Goal: Transaction & Acquisition: Purchase product/service

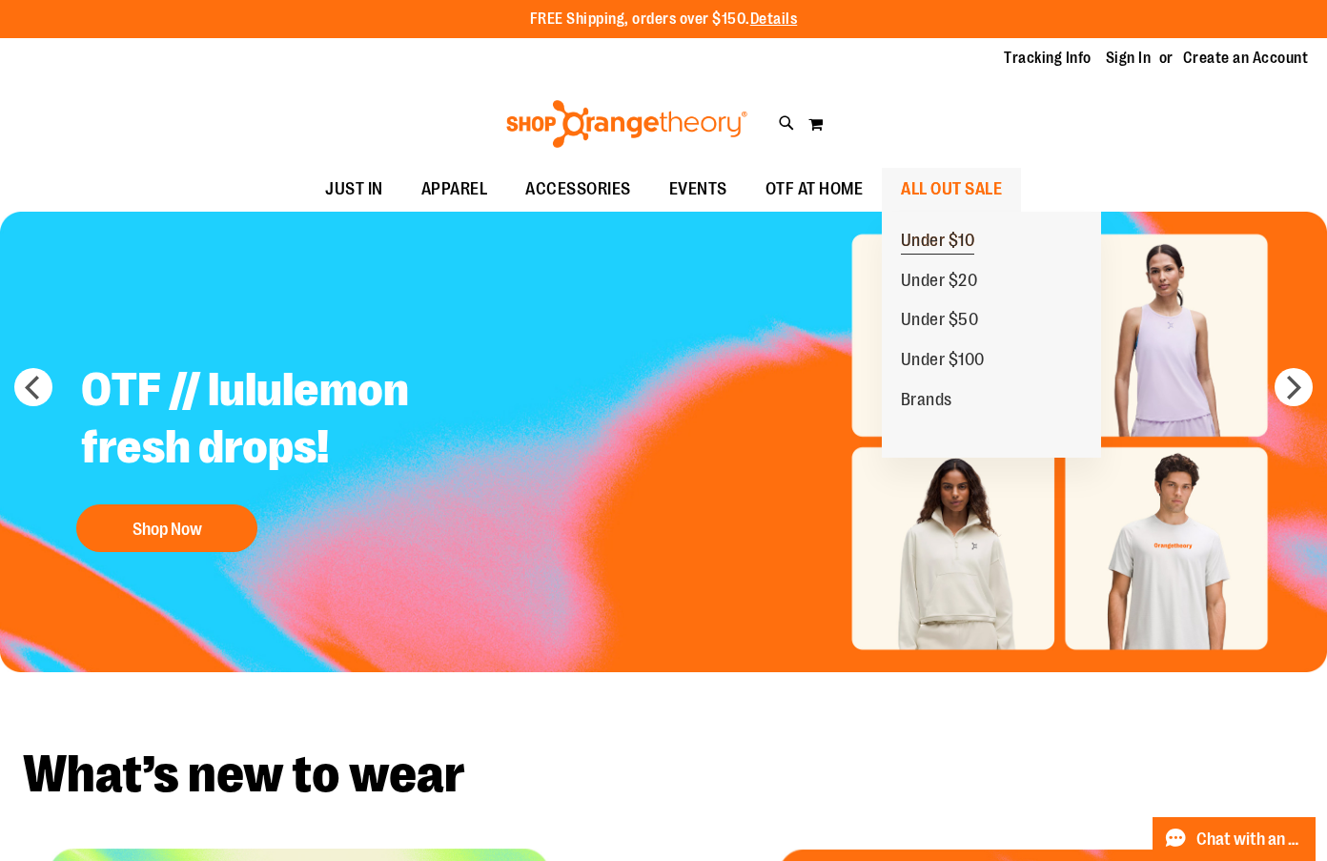
type input "**********"
click at [925, 241] on span "Under $10" at bounding box center [938, 243] width 74 height 24
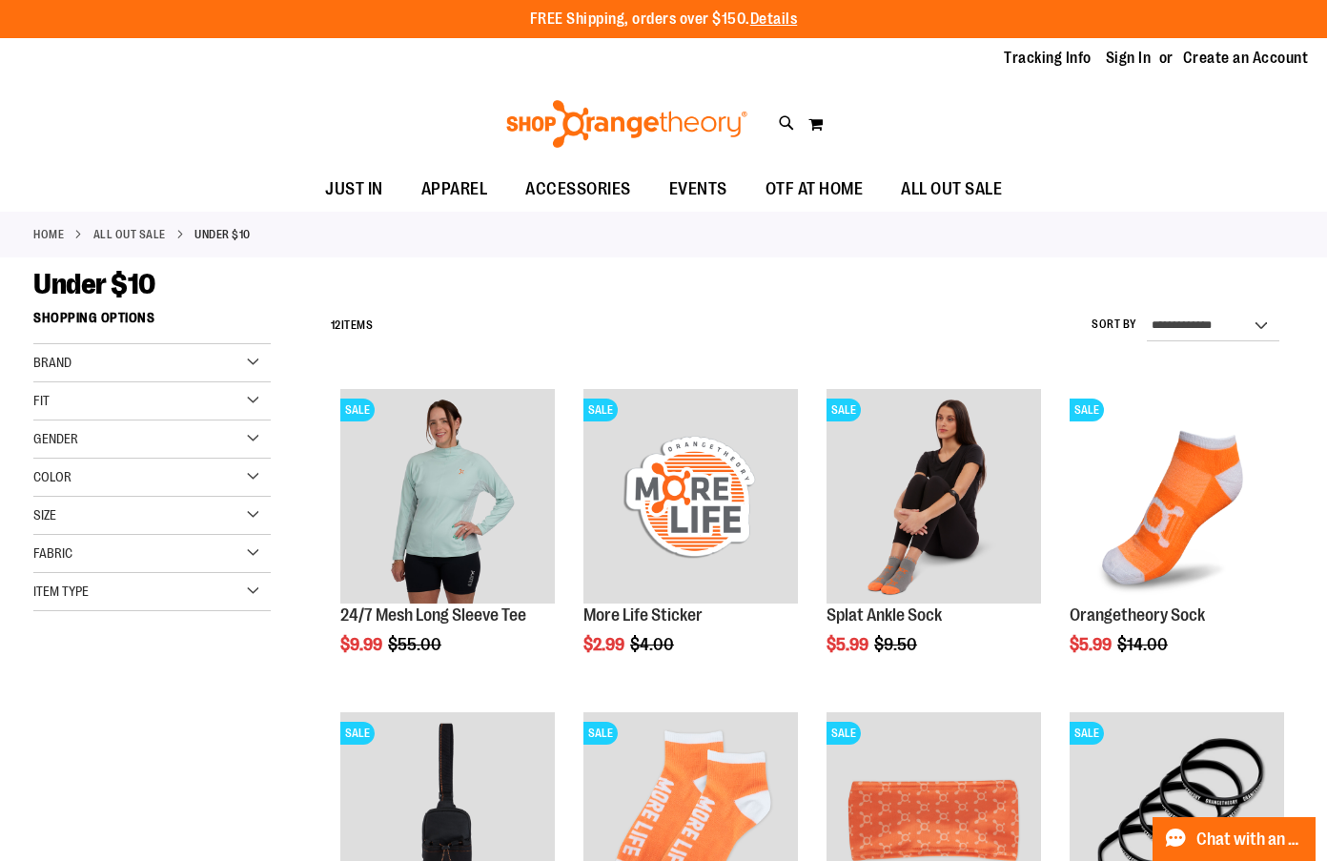
type input "**********"
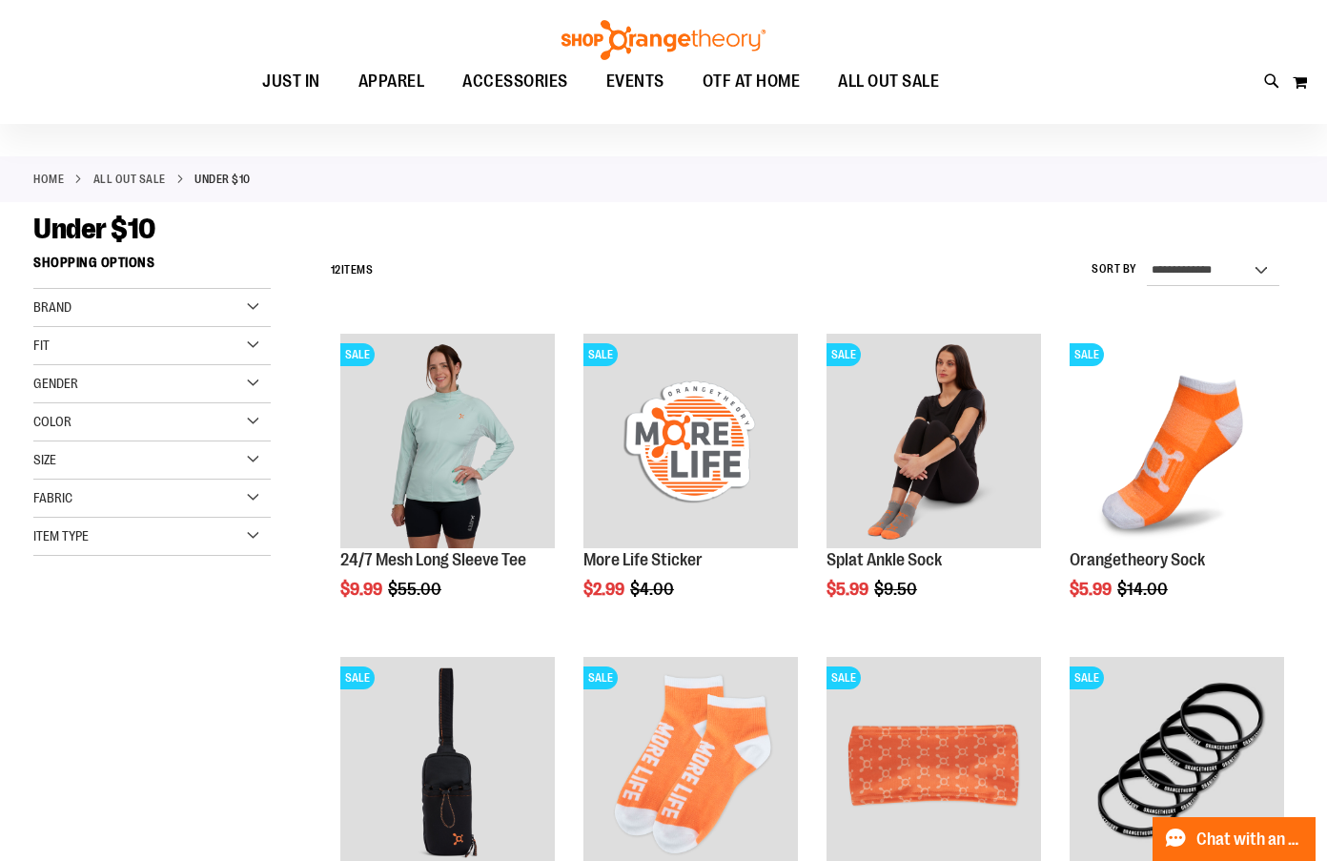
scroll to position [41, 0]
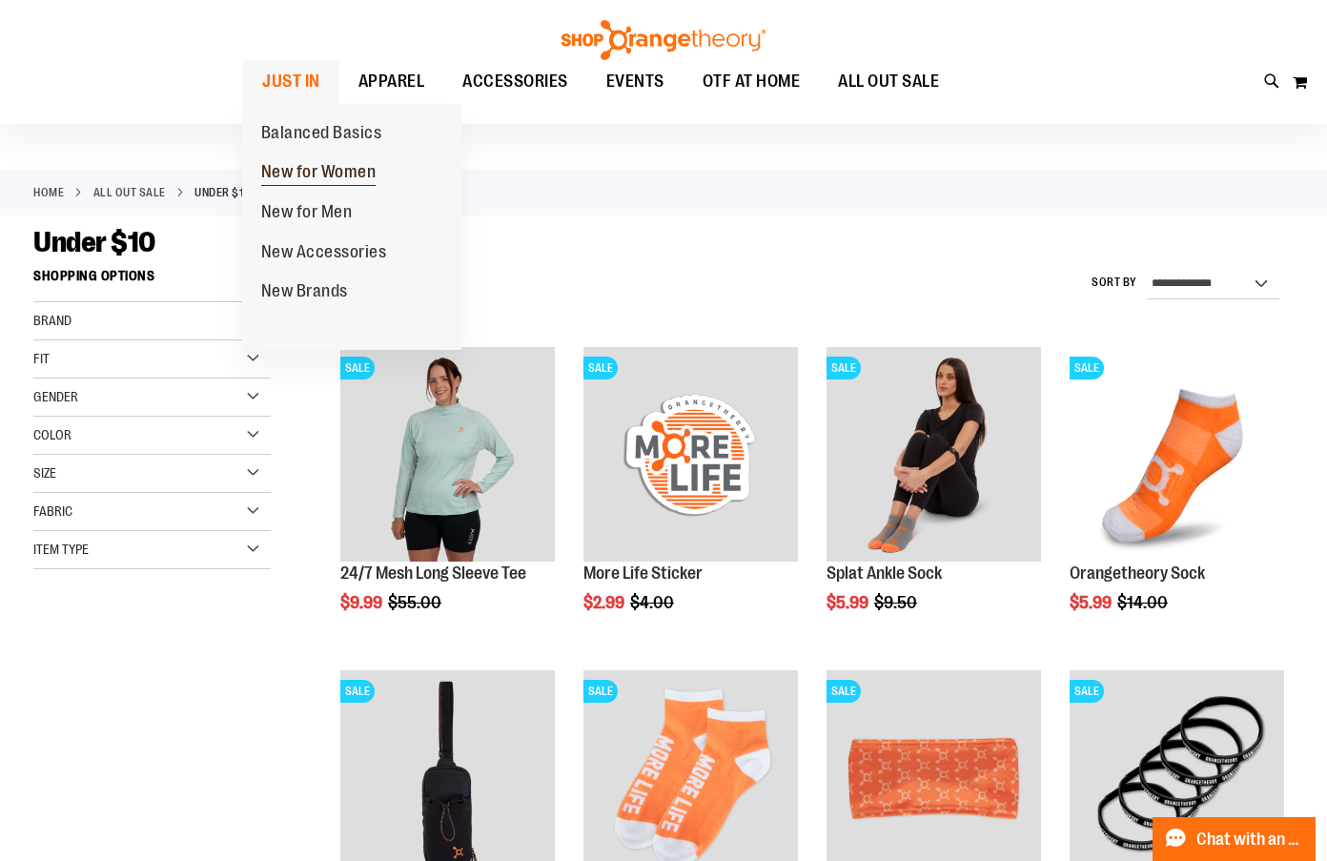
click at [315, 180] on span "New for Women" at bounding box center [318, 174] width 115 height 24
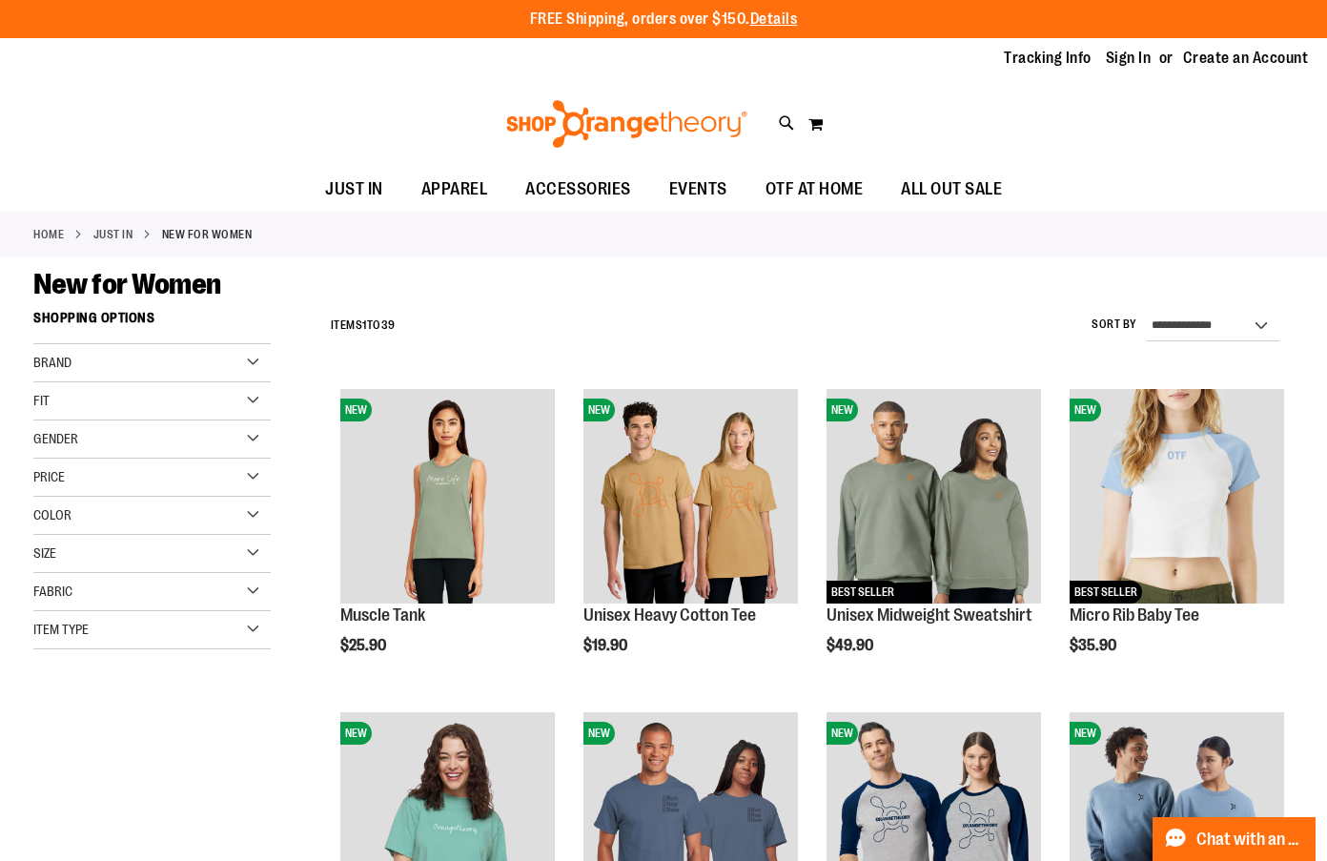
type input "**********"
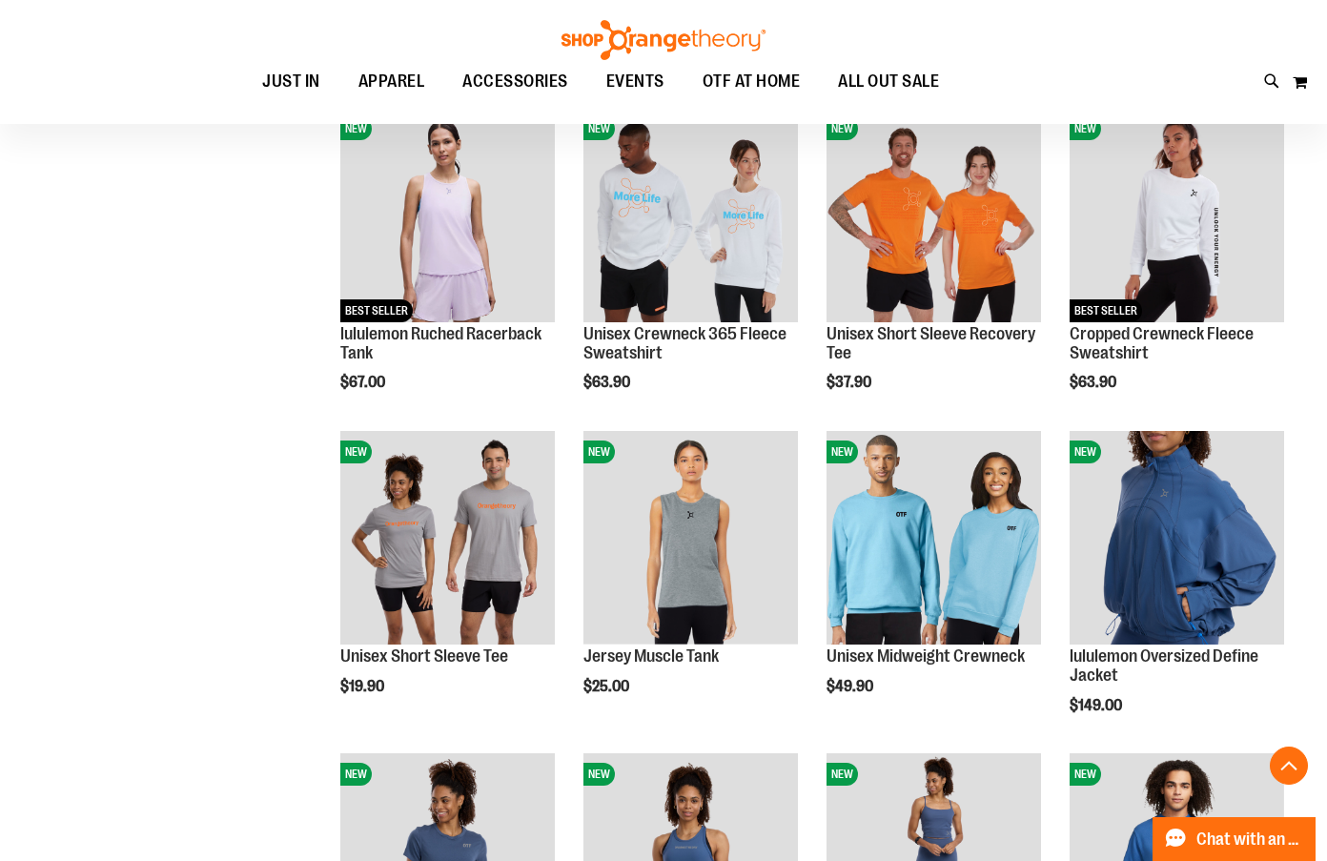
scroll to position [1576, 0]
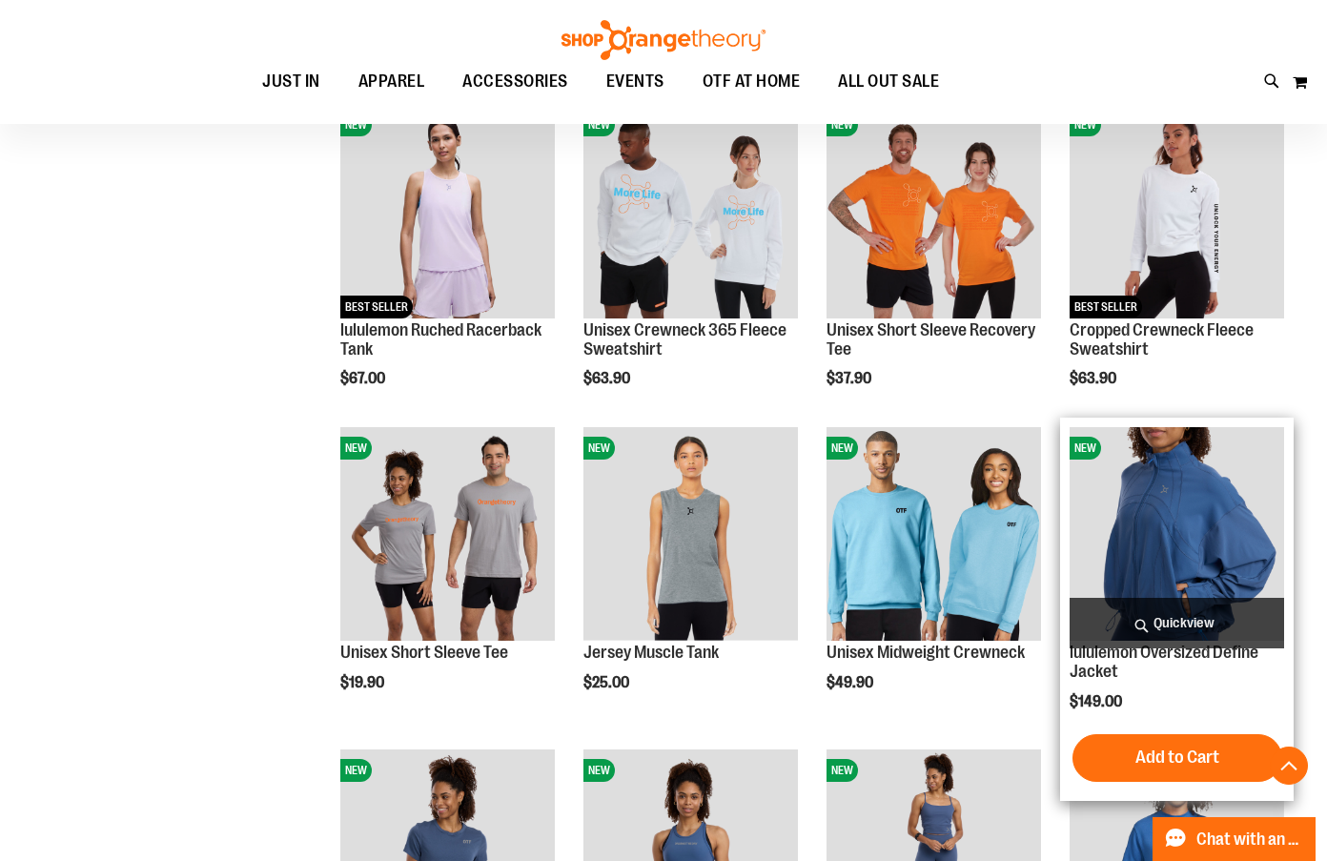
click at [1194, 491] on img "product" at bounding box center [1177, 534] width 215 height 215
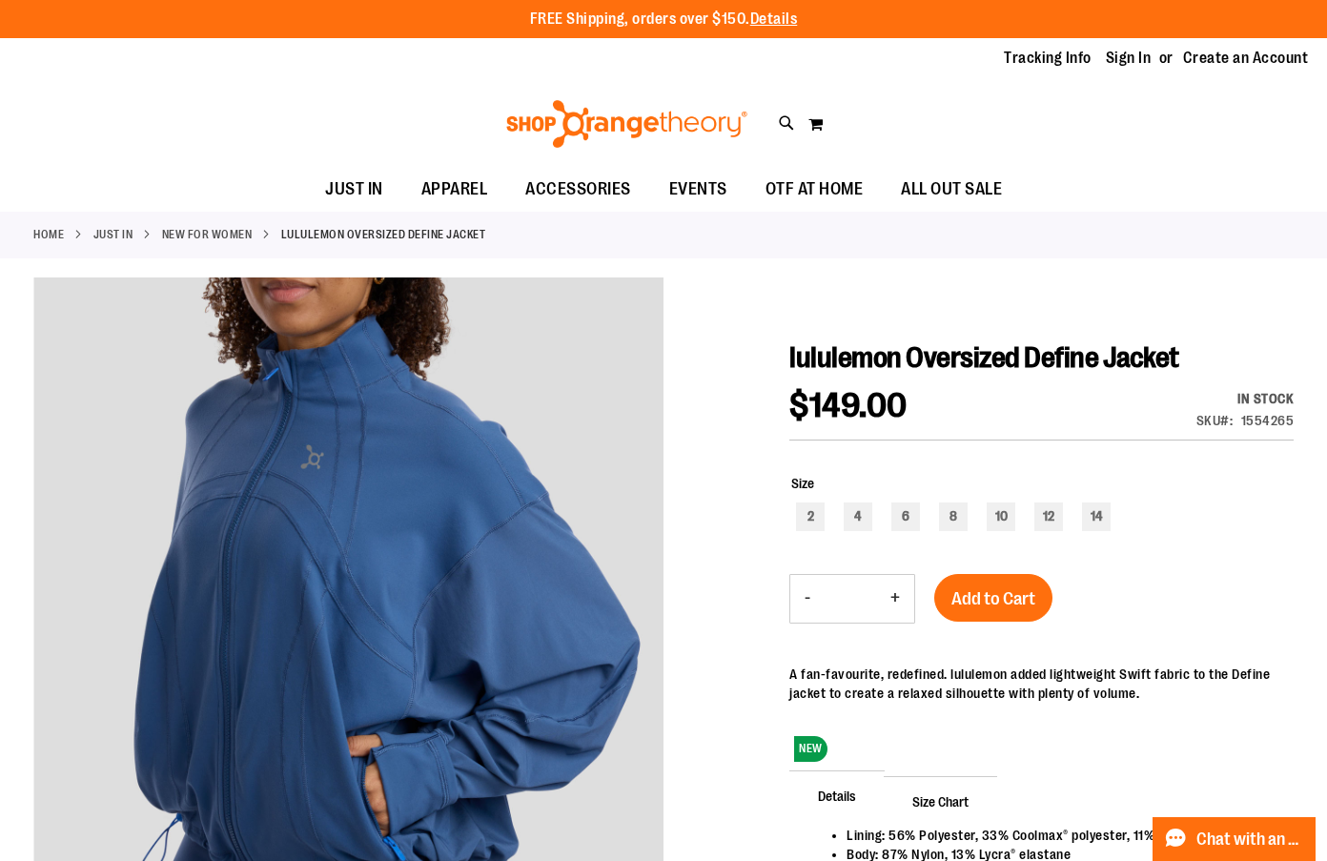
type input "**********"
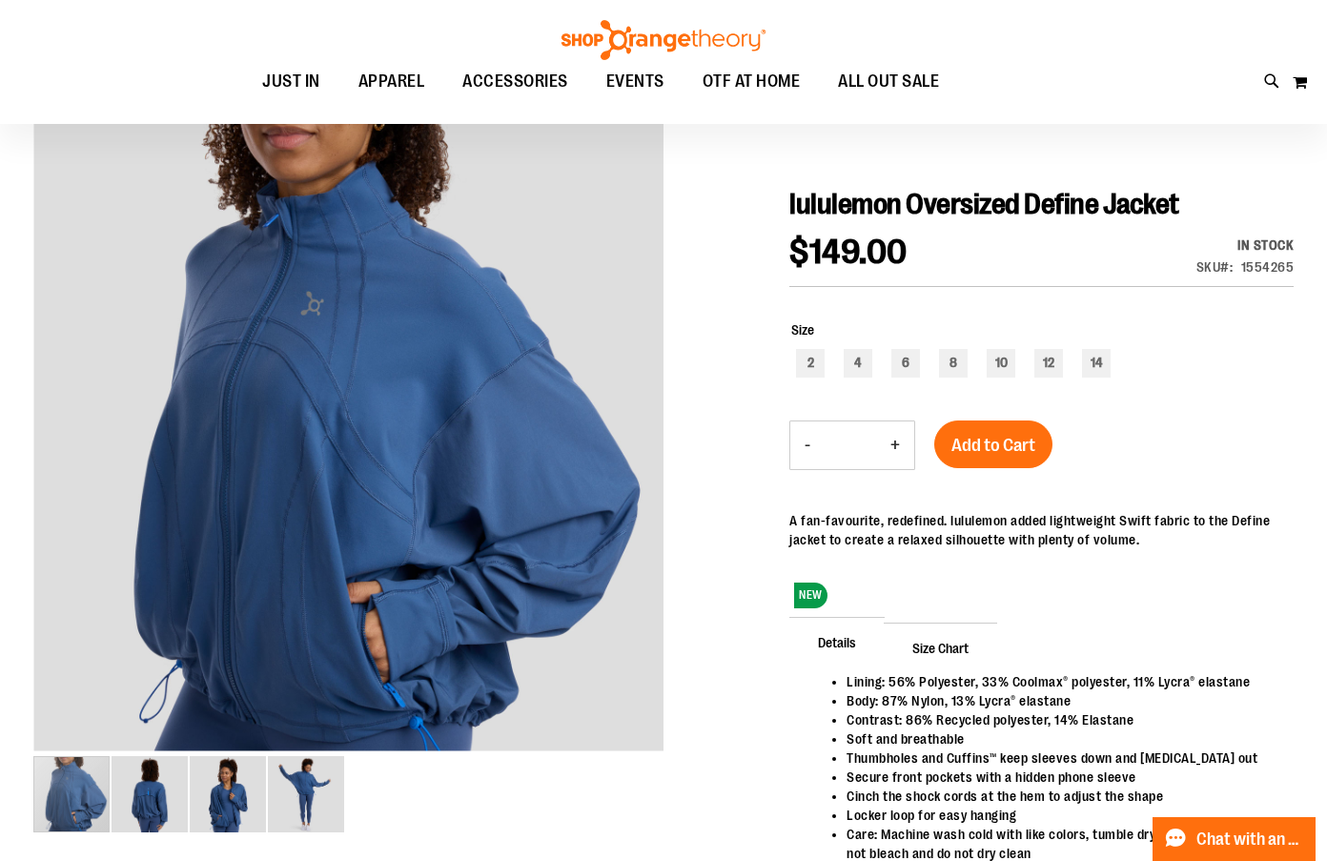
scroll to position [112, 0]
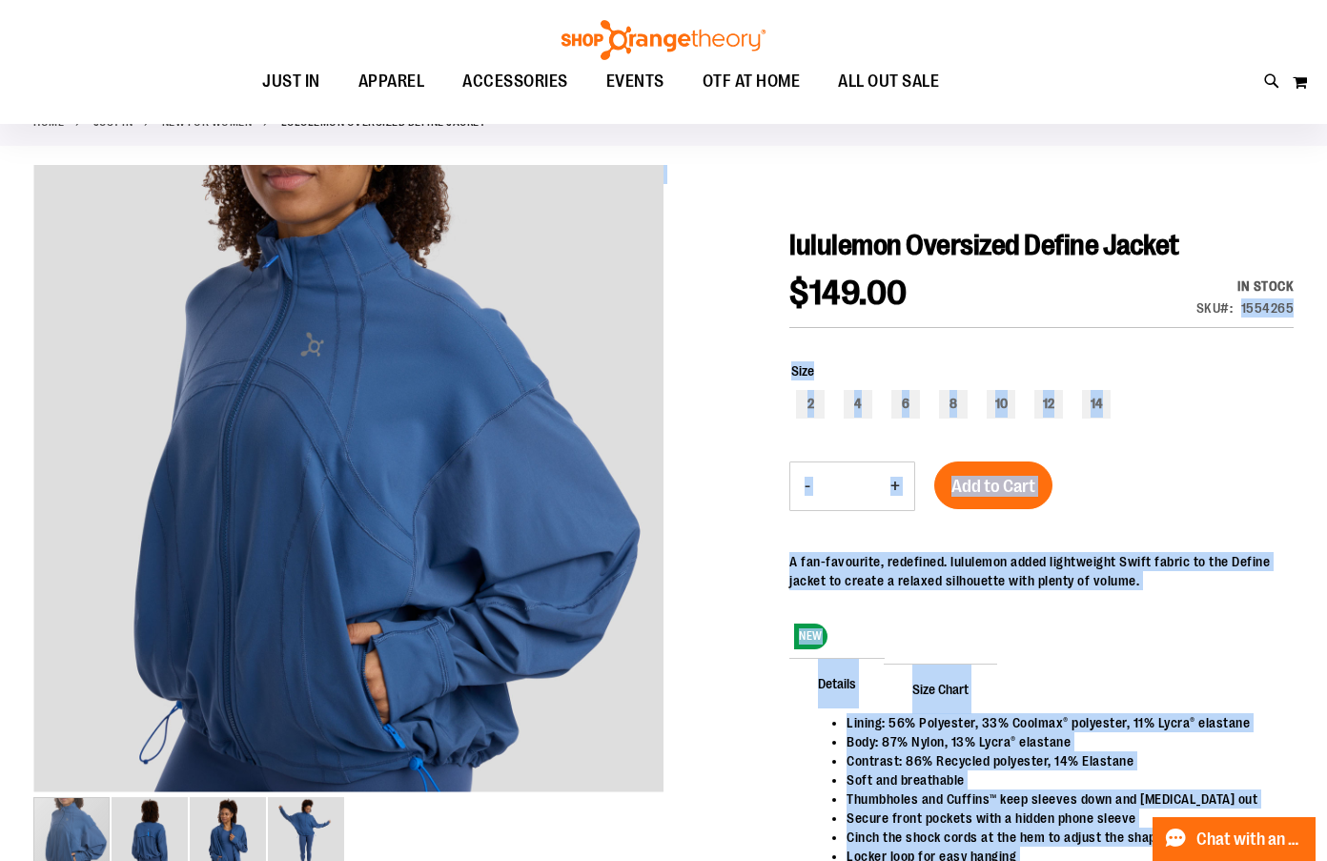
drag, startPoint x: 1244, startPoint y: 309, endPoint x: 1294, endPoint y: 312, distance: 49.7
click at [1294, 312] on main "lululemon Oversized Define Jacket $149.00 In stock Only %1 left SKU 1554265 Siz…" at bounding box center [663, 871] width 1327 height 1432
copy div "1554265 Size 2 4 6 8 10 12 14 - Qty + Add to Cart A fan-favourite, redefined. l…"
click at [1279, 368] on div "Size 2 4 6 8 10 12 14" at bounding box center [1042, 392] width 502 height 62
drag, startPoint x: 1300, startPoint y: 309, endPoint x: 1247, endPoint y: 306, distance: 52.5
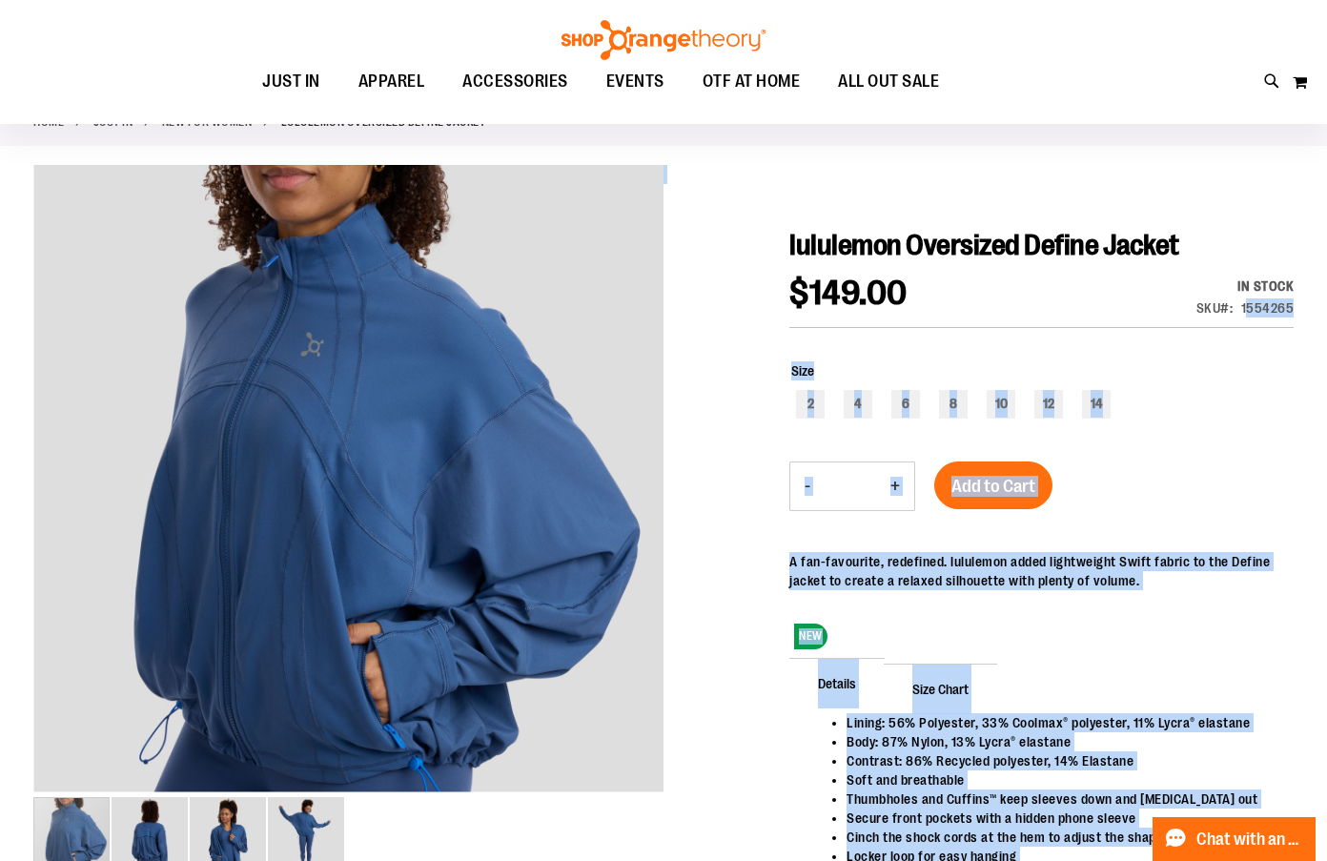
click at [1247, 306] on main "lululemon Oversized Define Jacket $149.00 In stock Only %1 left SKU 1554265 Siz…" at bounding box center [663, 871] width 1327 height 1432
click at [1229, 365] on div "Size 2 4 6 8 10 12 14" at bounding box center [1042, 392] width 502 height 62
drag, startPoint x: 1295, startPoint y: 309, endPoint x: 1259, endPoint y: 309, distance: 36.2
click at [1259, 309] on main "lululemon Oversized Define Jacket $149.00 In stock Only %1 left SKU 1554265 Siz…" at bounding box center [663, 871] width 1327 height 1432
click at [1243, 367] on div "Size 2 4 6 8 10 12 14" at bounding box center [1042, 392] width 502 height 62
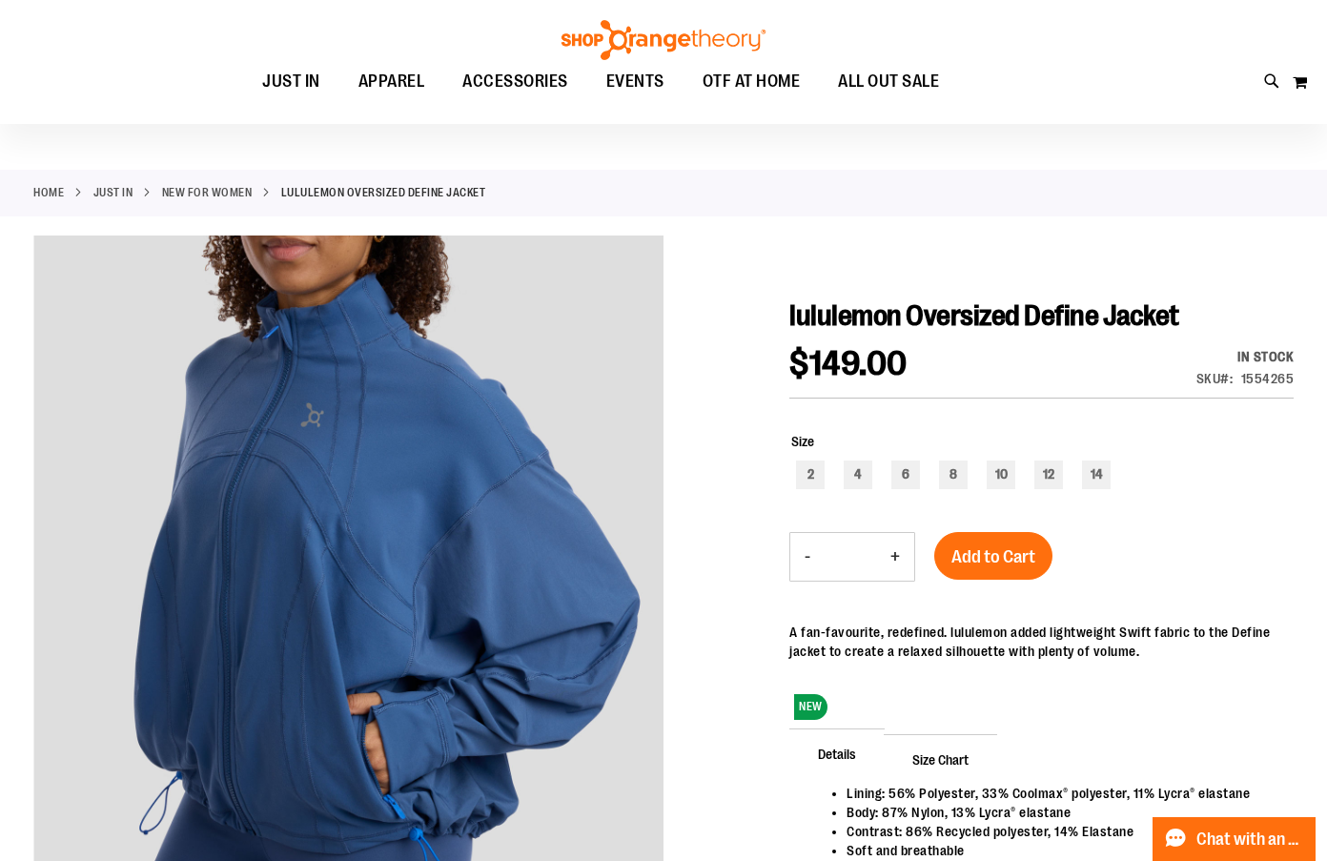
scroll to position [36, 0]
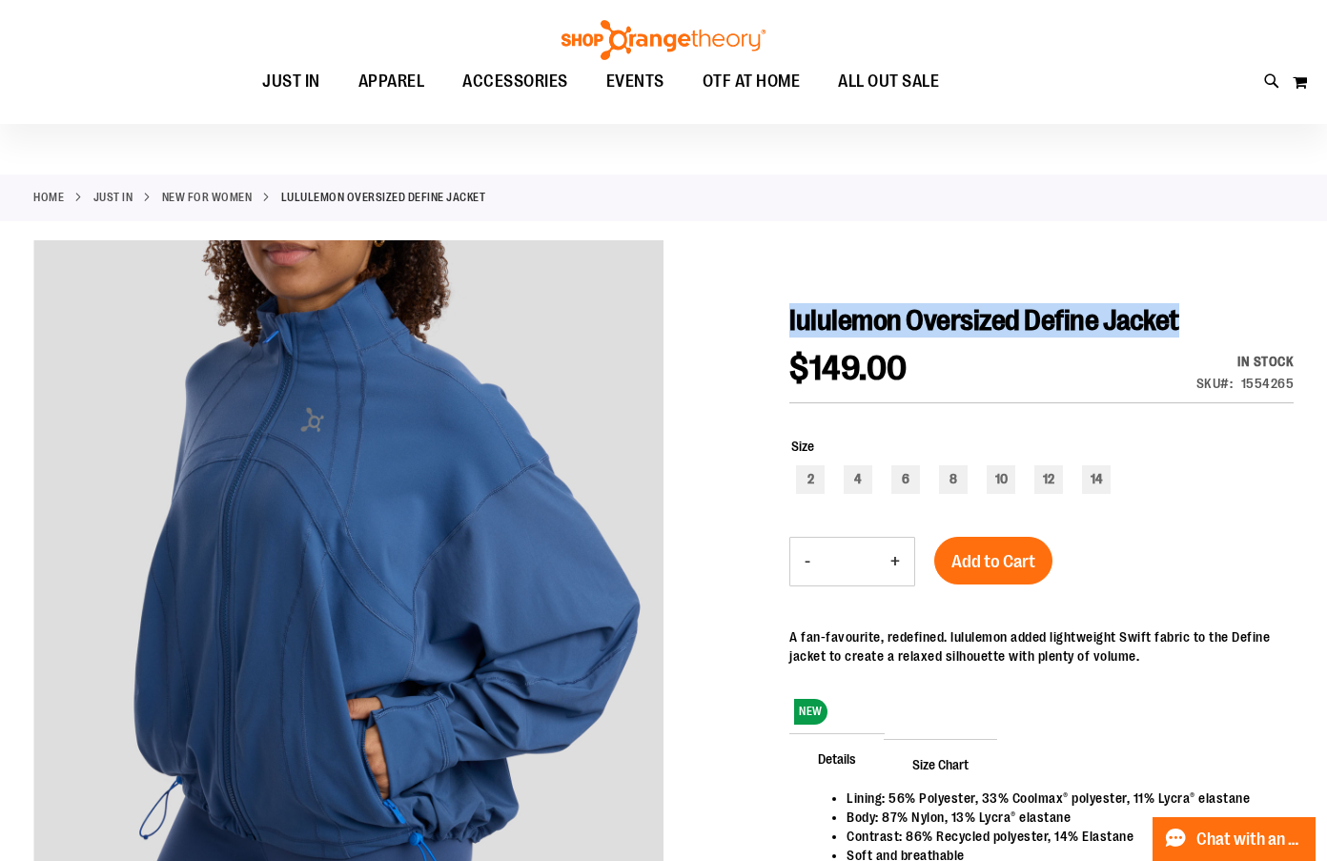
drag, startPoint x: 1186, startPoint y: 327, endPoint x: 790, endPoint y: 321, distance: 395.7
click at [790, 321] on h1 "lululemon Oversized Define Jacket" at bounding box center [1041, 320] width 504 height 34
copy span "lululemon Oversized Define Jacket"
